Goal: Task Accomplishment & Management: Manage account settings

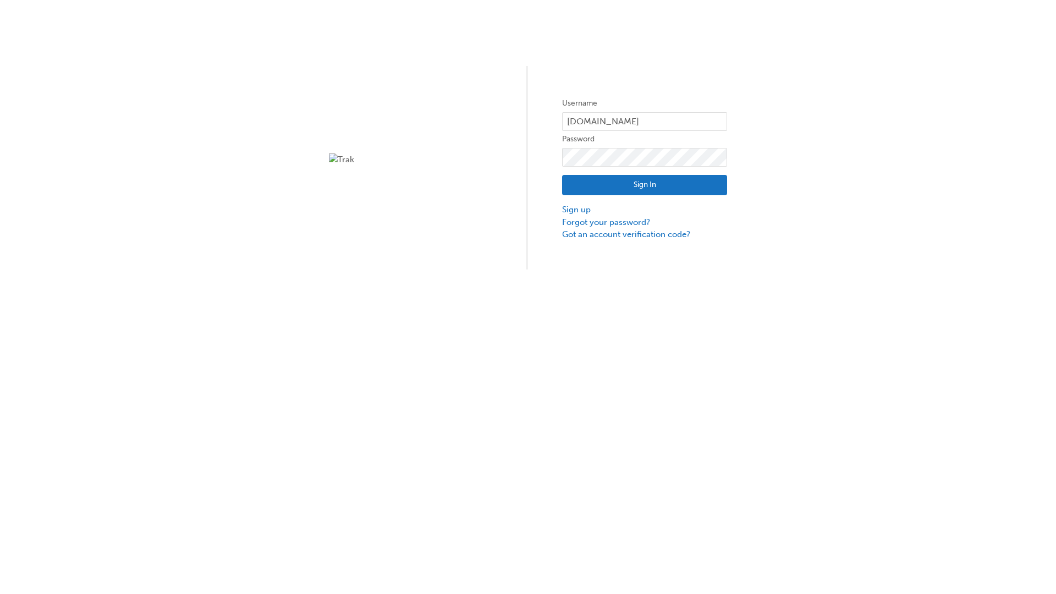
type input "test.e2e.user31"
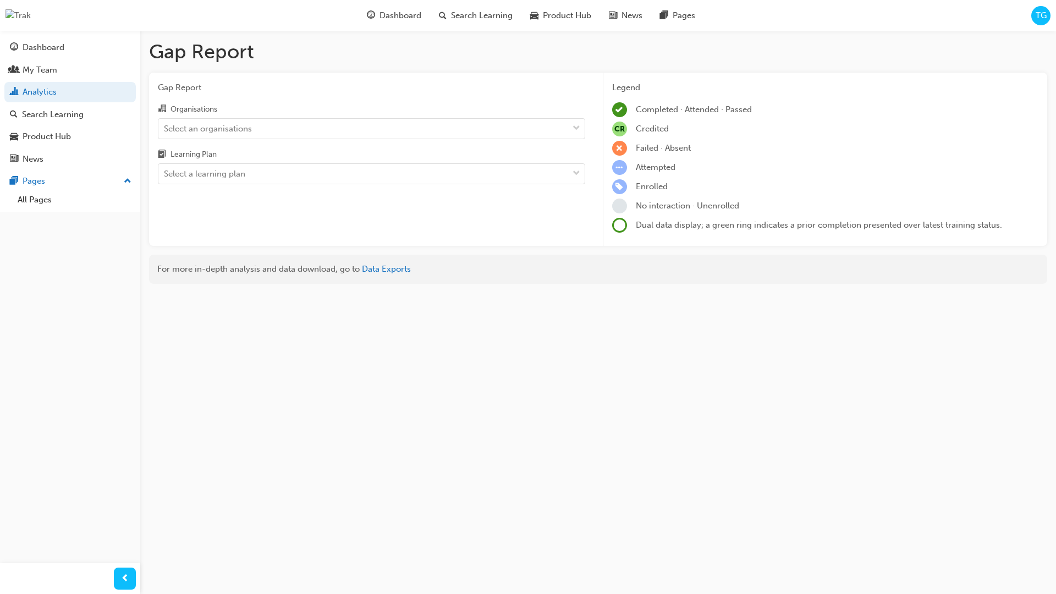
click at [165, 129] on input "Organisations Select an organisations" at bounding box center [164, 127] width 1 height 9
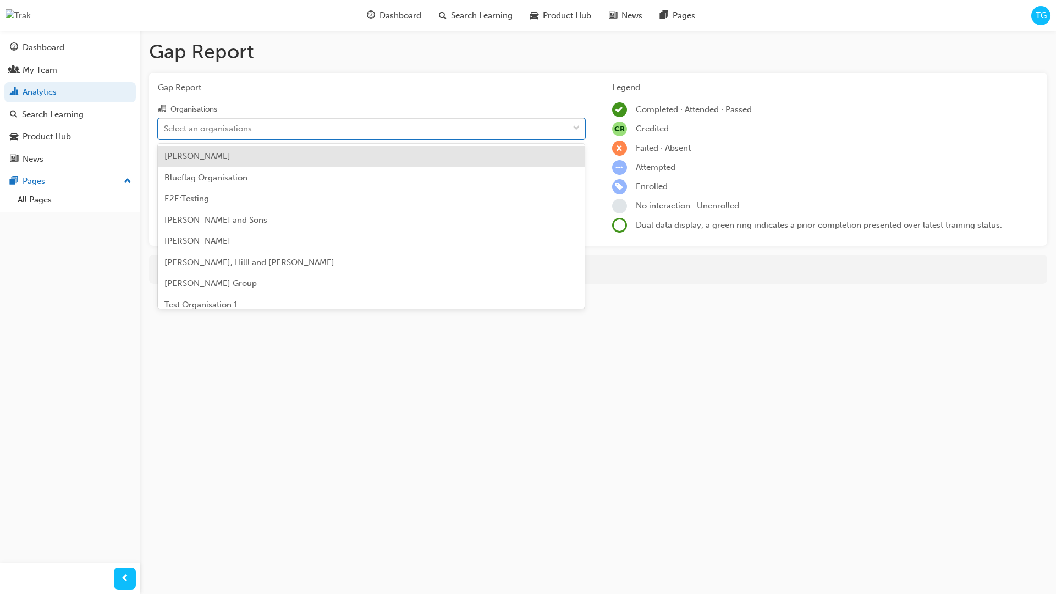
click at [165, 174] on input "Learning Plan Select a learning plan" at bounding box center [164, 173] width 1 height 9
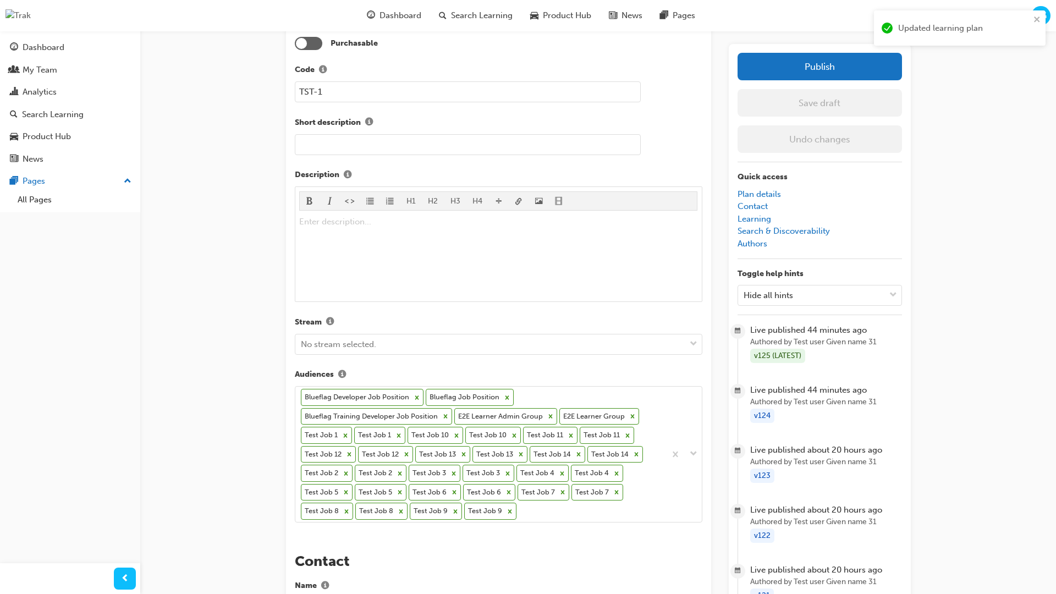
scroll to position [333, 0]
